Goal: Entertainment & Leisure: Consume media (video, audio)

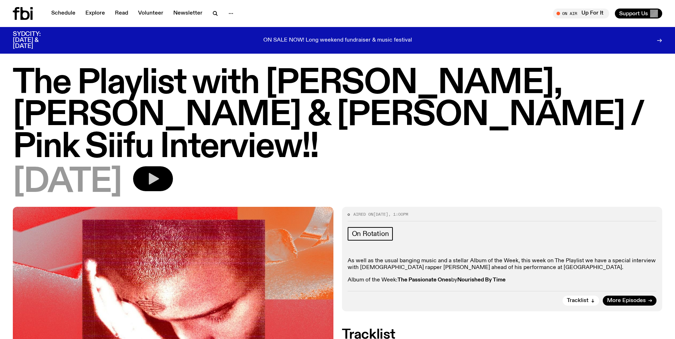
click at [159, 173] on icon "button" at bounding box center [154, 179] width 10 height 12
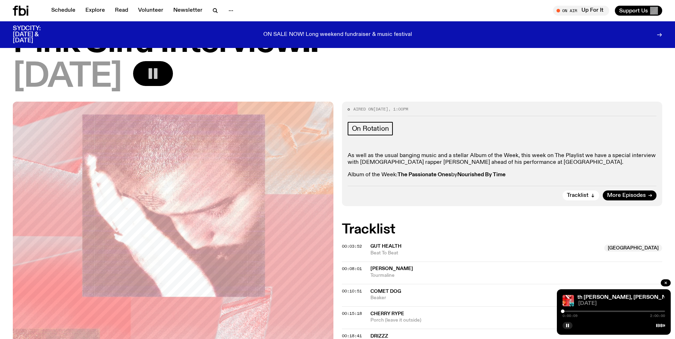
scroll to position [123, 0]
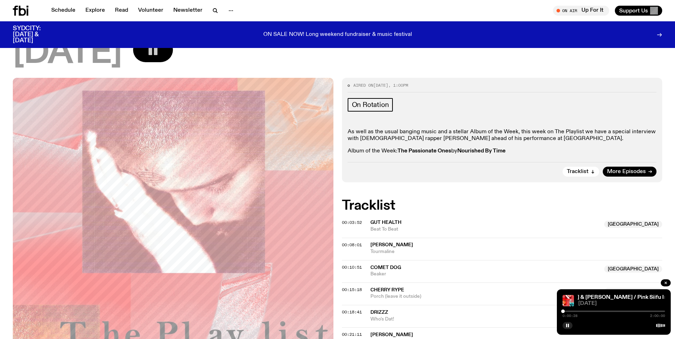
click at [600, 291] on div "The Playlist with Jim, Benny & Mateo / Pink Siifu Interview!! The Playlist with…" at bounding box center [614, 313] width 114 height 46
click at [400, 226] on span "Beat To Beat" at bounding box center [485, 229] width 230 height 7
click at [364, 221] on div "00:03:52" at bounding box center [356, 223] width 28 height 4
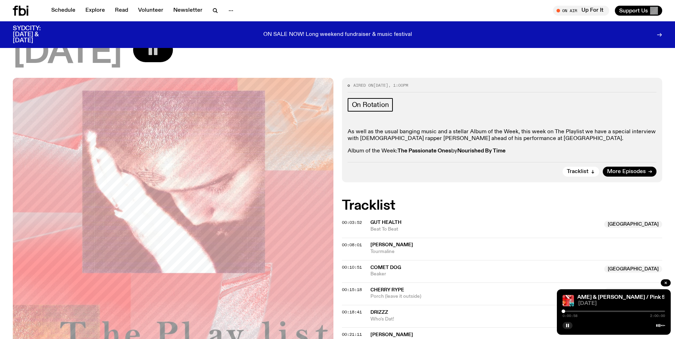
click at [364, 221] on div "00:03:52" at bounding box center [356, 223] width 28 height 4
click at [587, 311] on div at bounding box center [614, 311] width 102 height 1
click at [604, 311] on div at bounding box center [614, 311] width 102 height 1
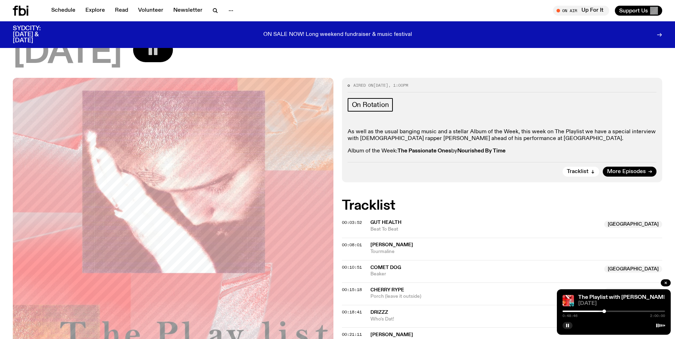
click at [384, 288] on span "Cherry Rype" at bounding box center [387, 290] width 34 height 5
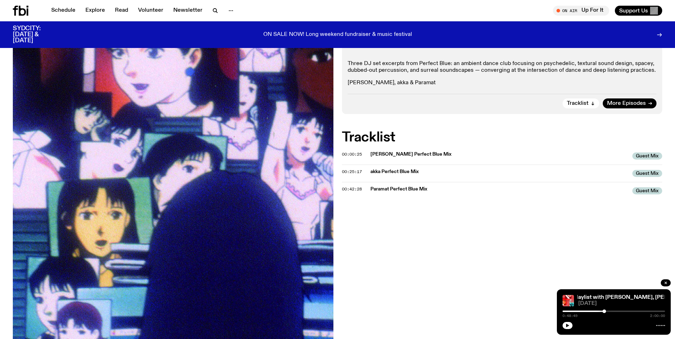
scroll to position [125, 0]
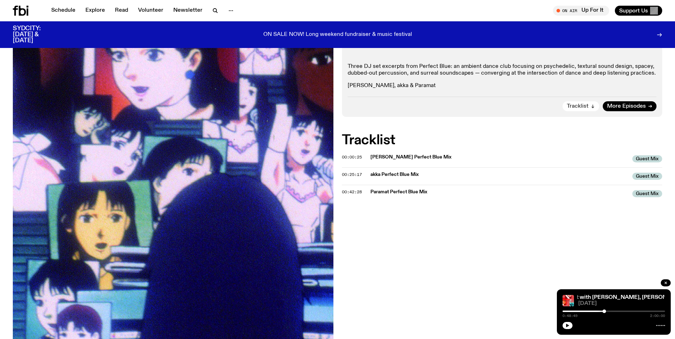
click at [584, 104] on span "Tracklist" at bounding box center [578, 106] width 22 height 5
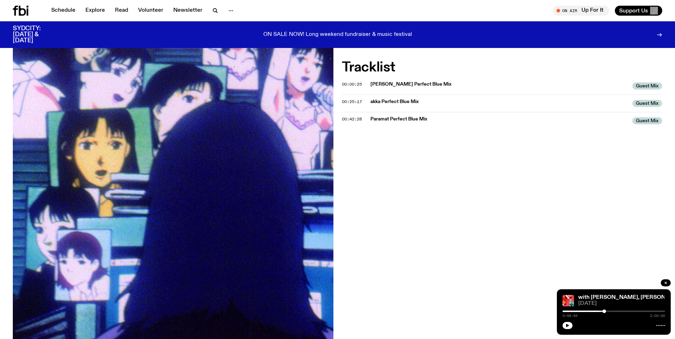
scroll to position [217, 0]
